Goal: Use online tool/utility: Utilize a website feature to perform a specific function

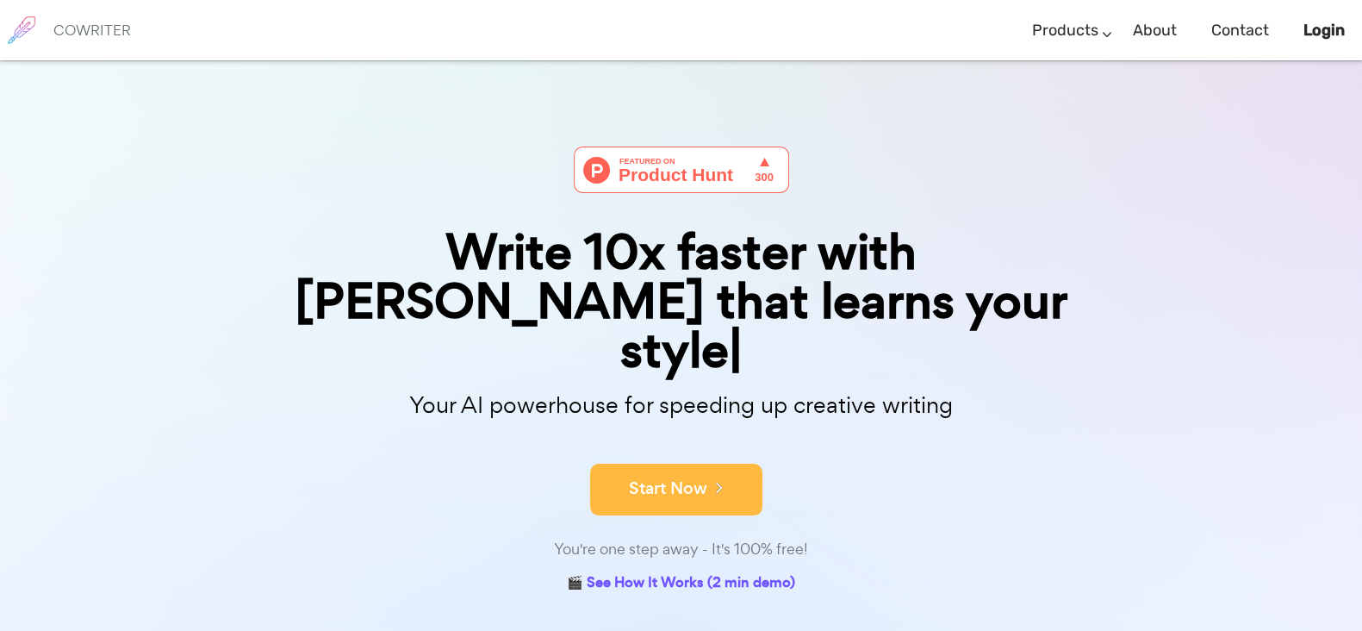
click at [642, 463] on button "Start Now" at bounding box center [676, 489] width 172 height 52
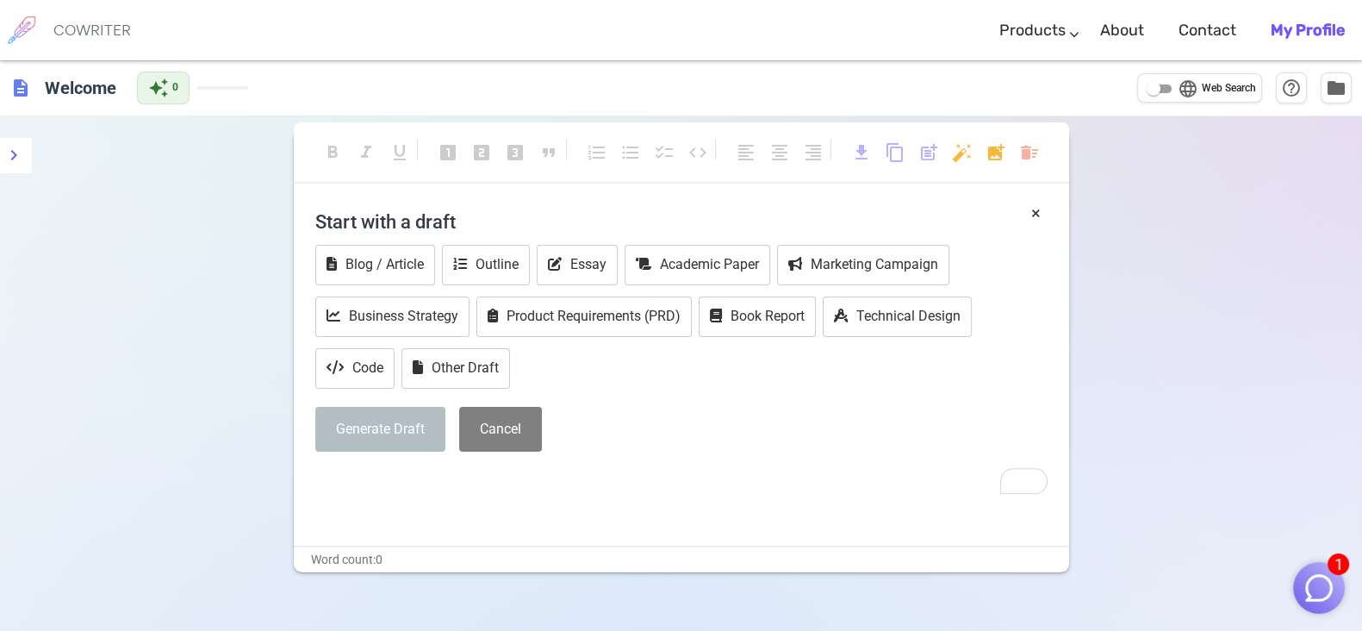
click at [840, 418] on div "Generate Draft Cancel" at bounding box center [681, 430] width 732 height 46
click at [693, 384] on div "Blog / Article Outline Essay Academic Paper Marketing Campaign Business Strateg…" at bounding box center [681, 318] width 732 height 147
click at [519, 426] on button "Cancel" at bounding box center [500, 430] width 83 height 46
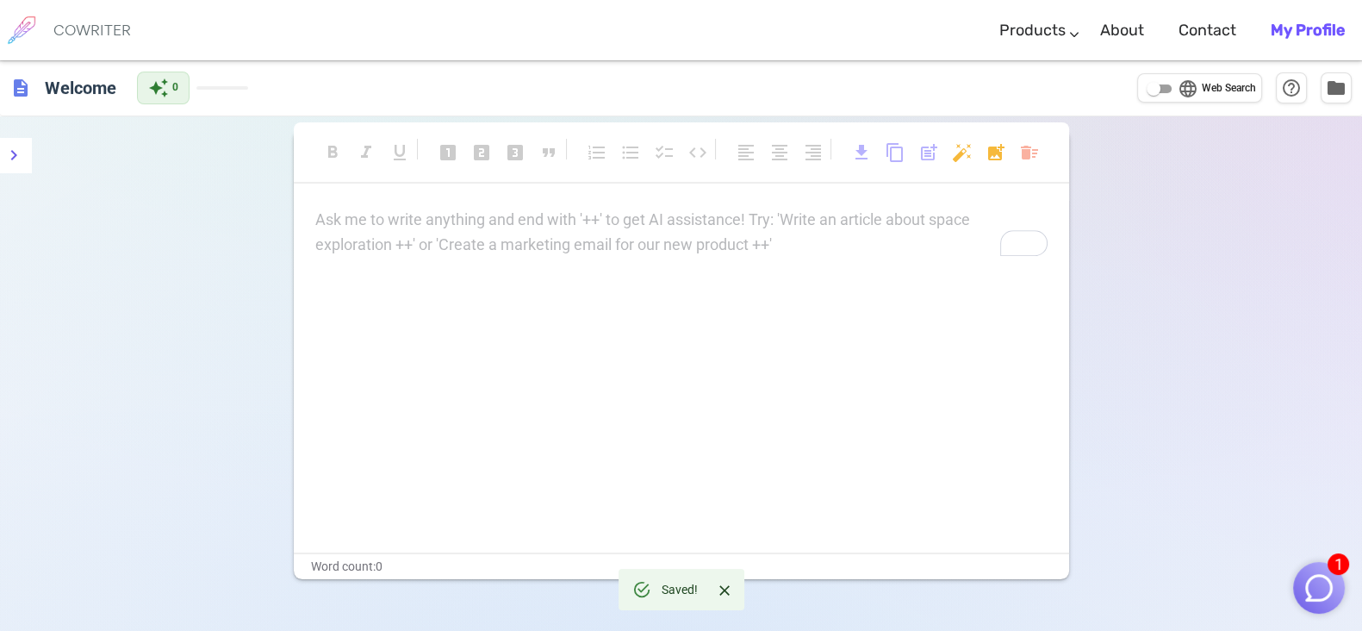
click at [553, 309] on div "Ask me to write anything and end with '++' to get AI assistance! Try: 'Write an…" at bounding box center [681, 380] width 775 height 345
click at [522, 247] on div "Ask me to write anything and end with '++' to get AI assistance! Try: 'Write an…" at bounding box center [681, 233] width 732 height 50
